Goal: Navigation & Orientation: Find specific page/section

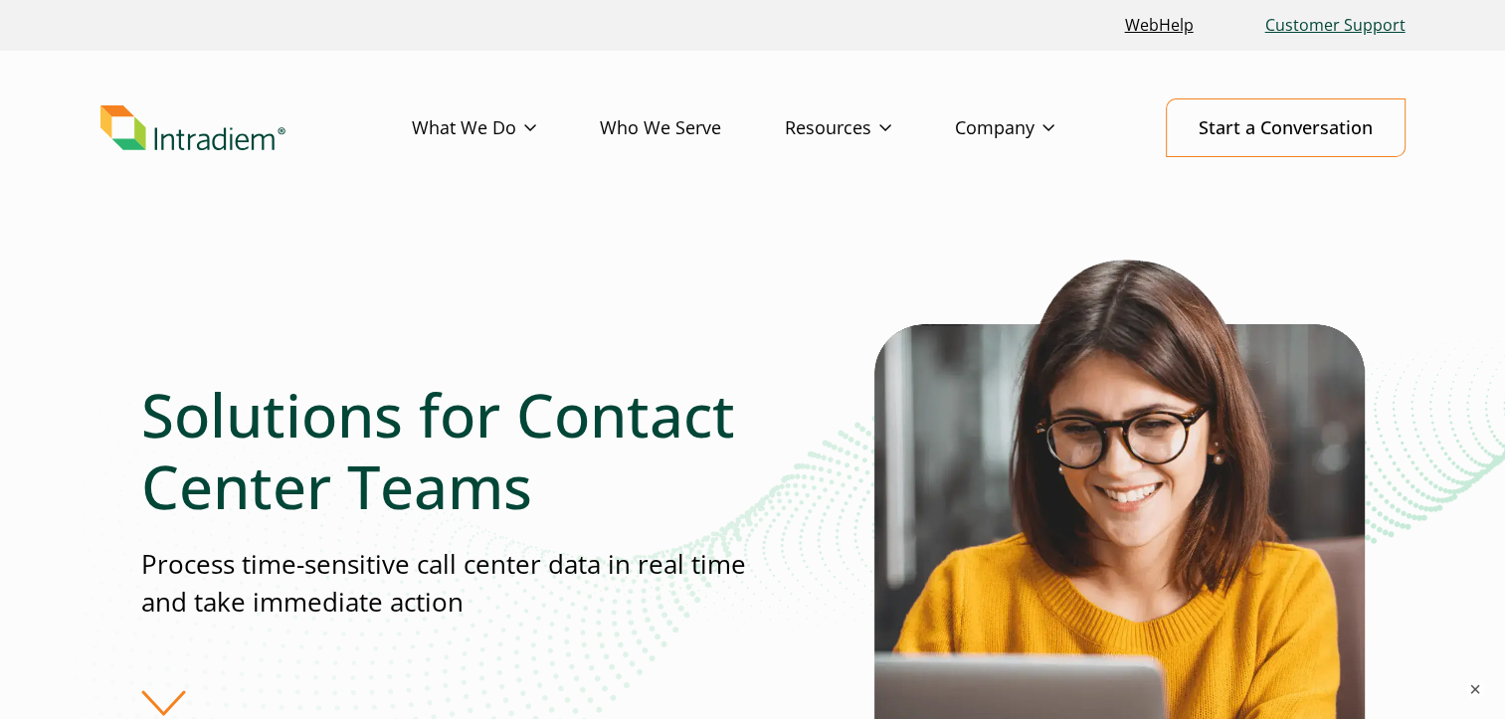
click at [1303, 31] on link "Customer Support" at bounding box center [1335, 25] width 156 height 43
